Goal: Navigation & Orientation: Find specific page/section

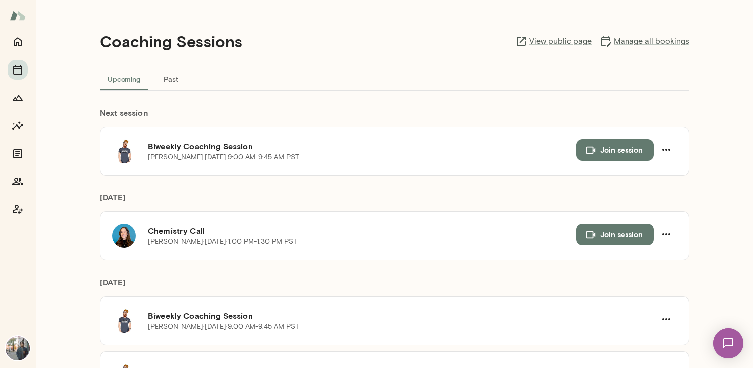
scroll to position [452, 0]
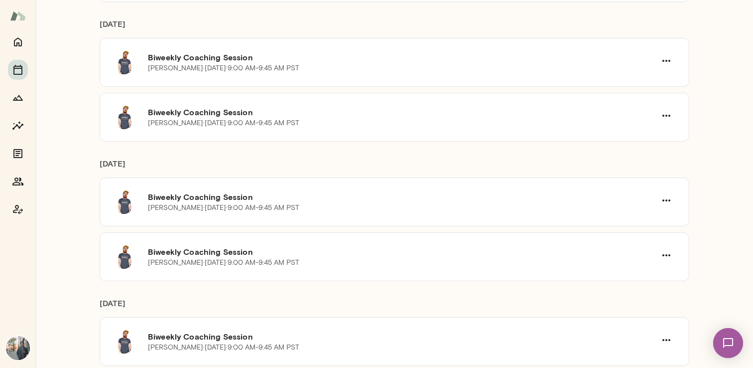
click at [728, 345] on img at bounding box center [728, 342] width 41 height 41
click at [447, 3] on div "[DATE] Biweekly Coaching Session [PERSON_NAME] · [DATE] · 9:00 AM-9:45 AM PST B…" at bounding box center [395, 72] width 590 height 140
click at [726, 335] on img at bounding box center [729, 343] width 30 height 30
click at [22, 45] on icon "Home" at bounding box center [18, 42] width 12 height 12
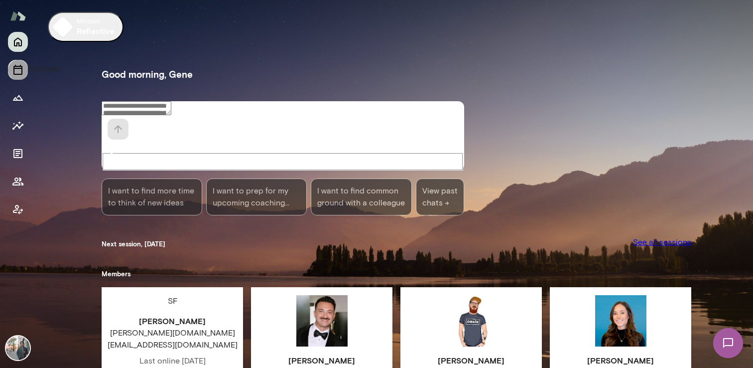
click at [13, 65] on icon "Sessions" at bounding box center [18, 70] width 12 height 12
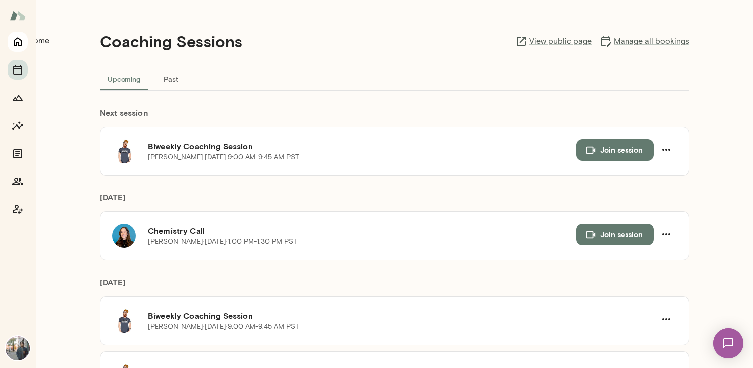
click at [24, 44] on button "Home" at bounding box center [18, 42] width 20 height 20
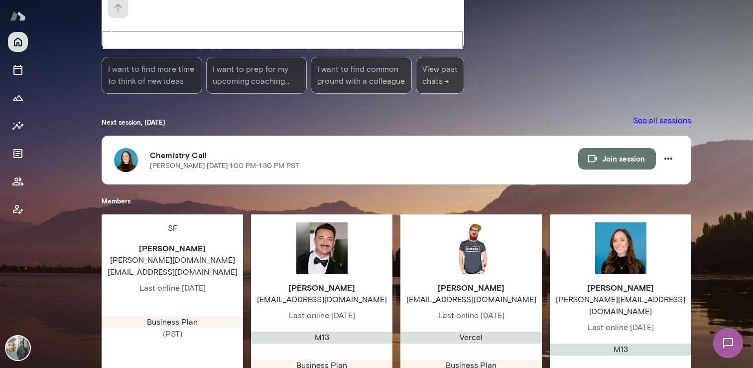
scroll to position [124, 0]
